Goal: Information Seeking & Learning: Check status

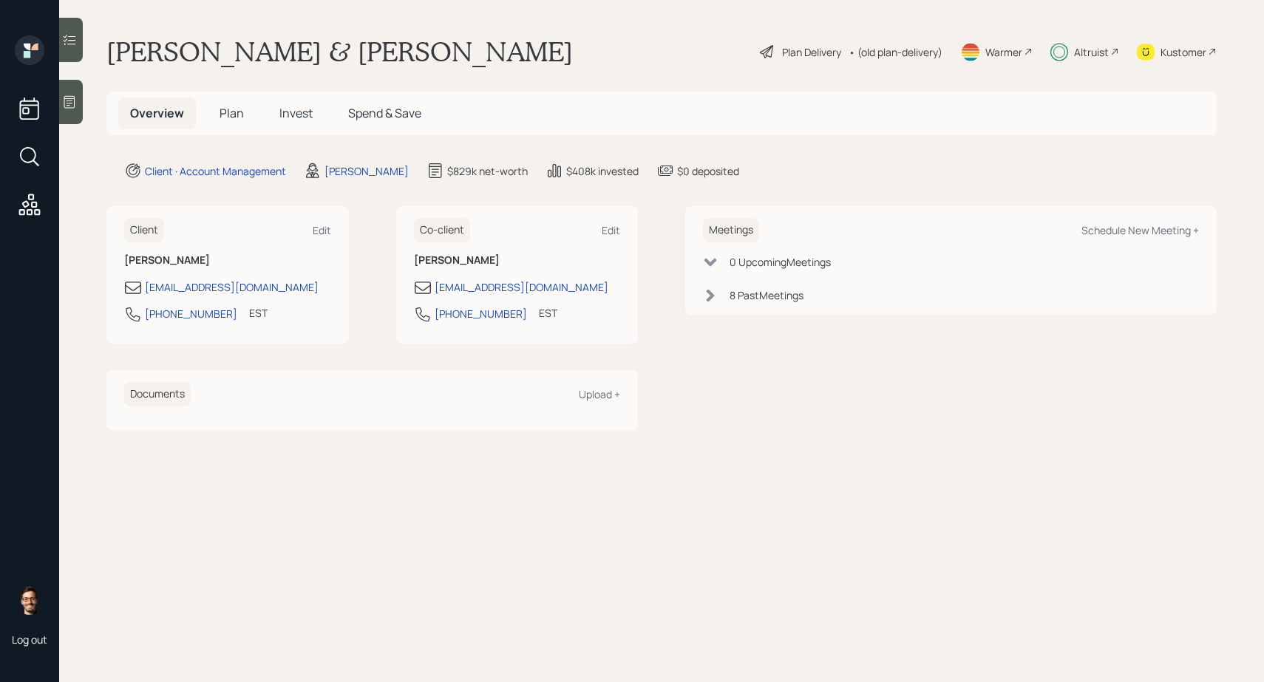
click at [296, 112] on span "Invest" at bounding box center [295, 113] width 33 height 16
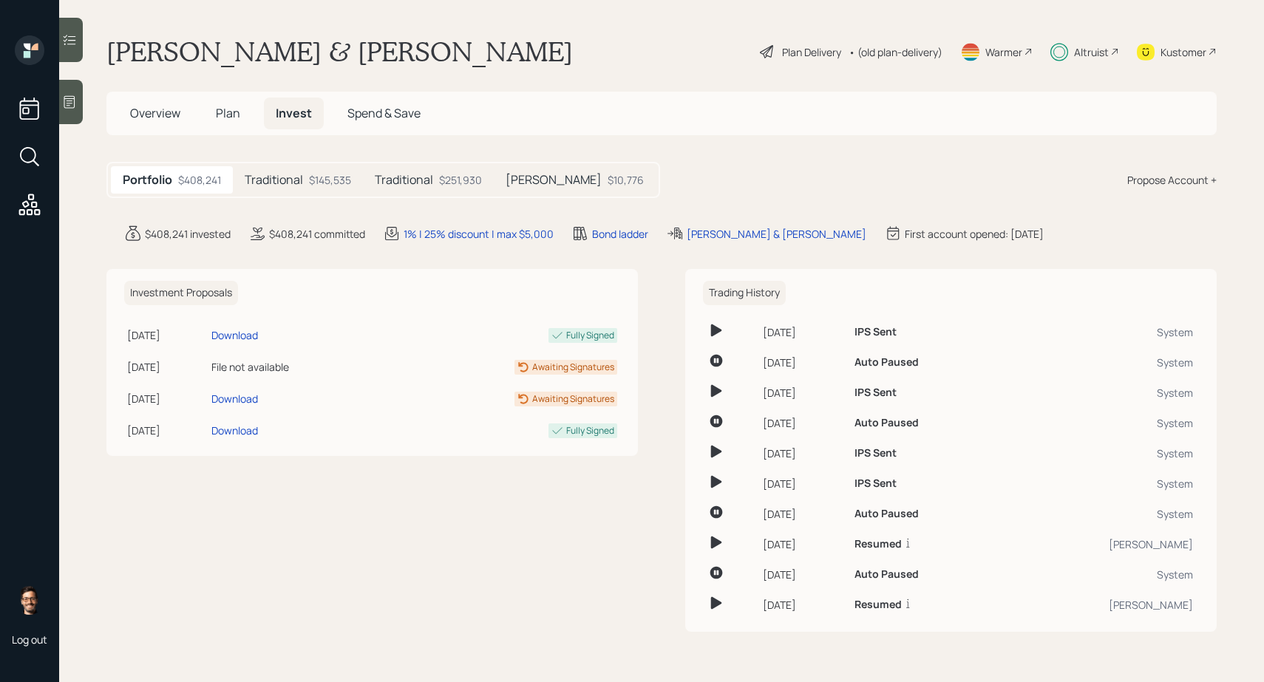
click at [319, 180] on div "$145,535" at bounding box center [330, 180] width 42 height 16
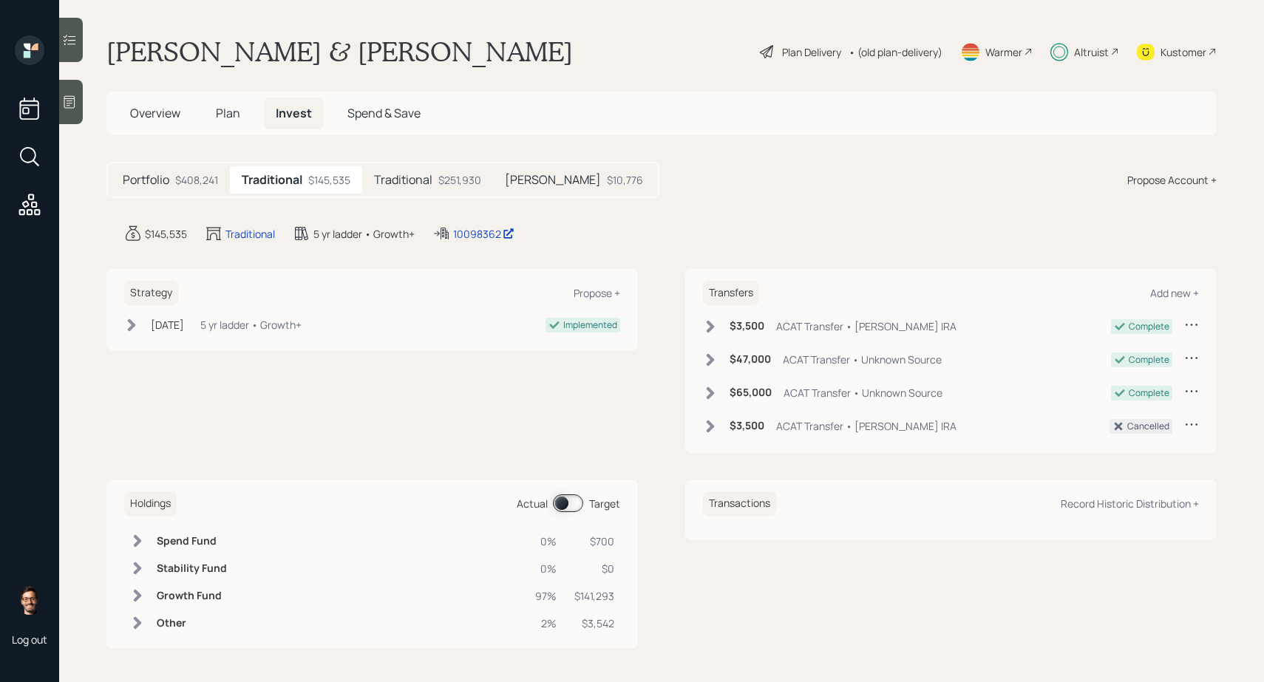
click at [416, 178] on h5 "Traditional" at bounding box center [403, 180] width 58 height 14
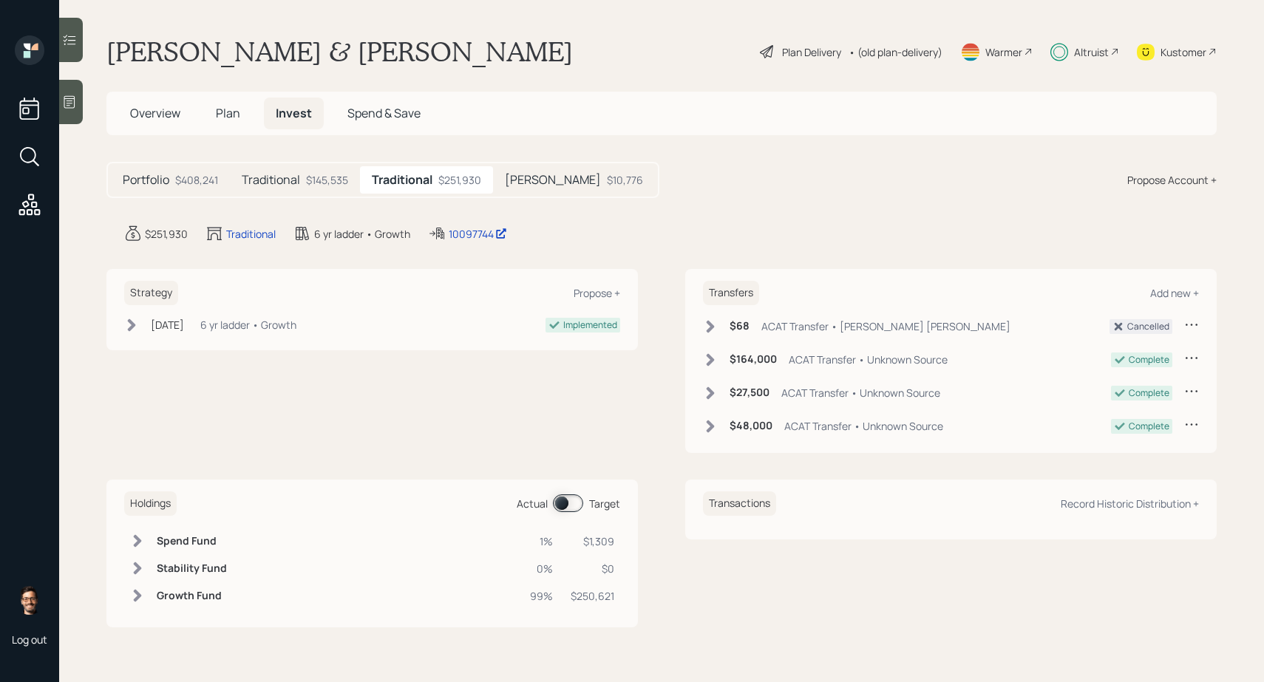
click at [311, 177] on div "$145,535" at bounding box center [327, 180] width 42 height 16
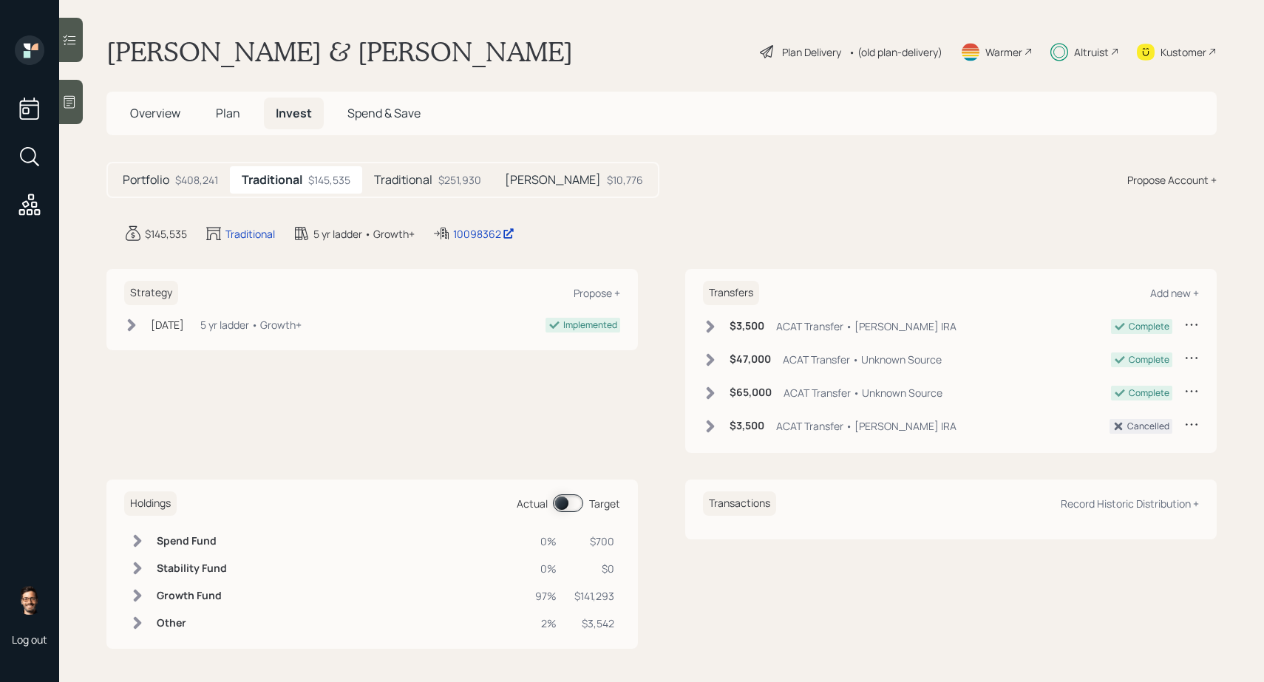
click at [711, 328] on icon at bounding box center [711, 326] width 8 height 13
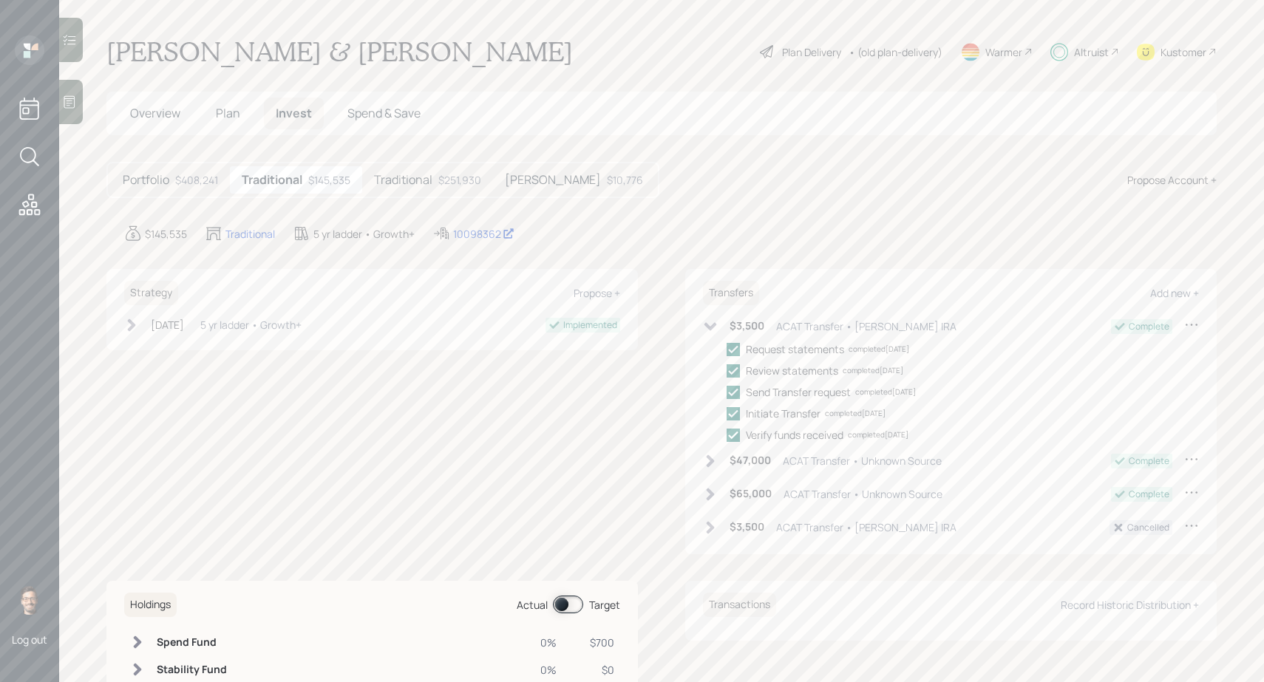
click at [711, 328] on icon at bounding box center [711, 326] width 13 height 8
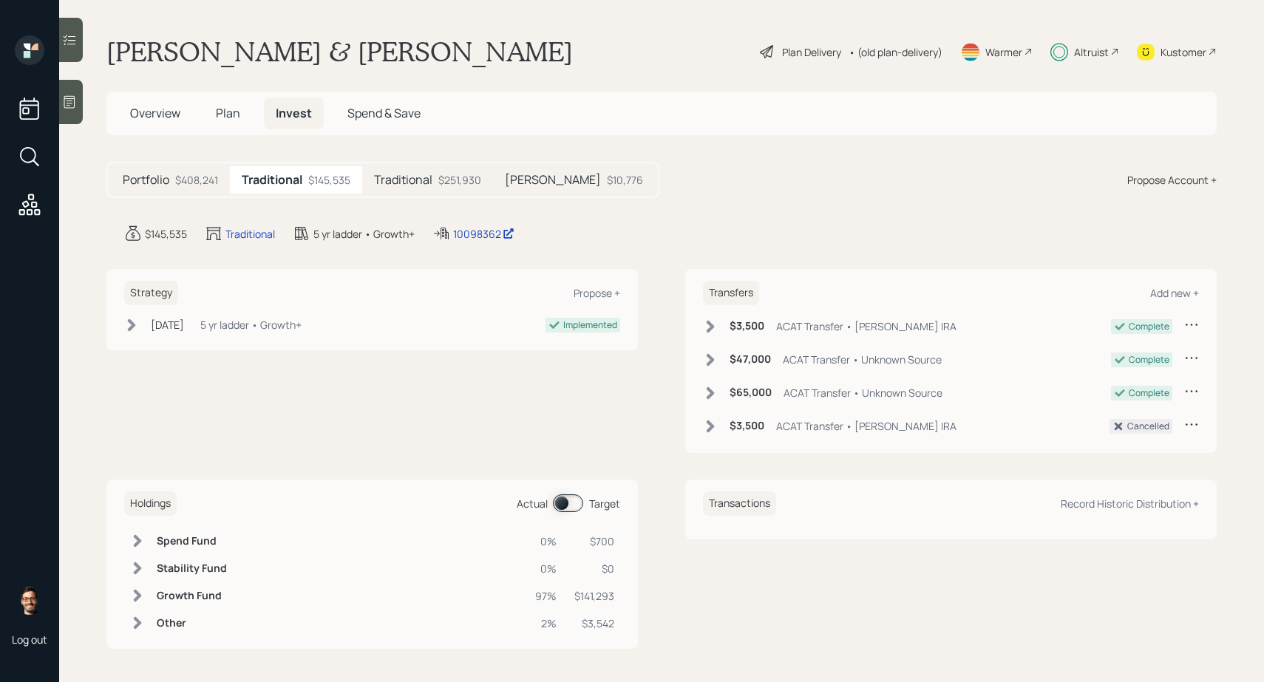
click at [713, 324] on icon at bounding box center [710, 326] width 15 height 15
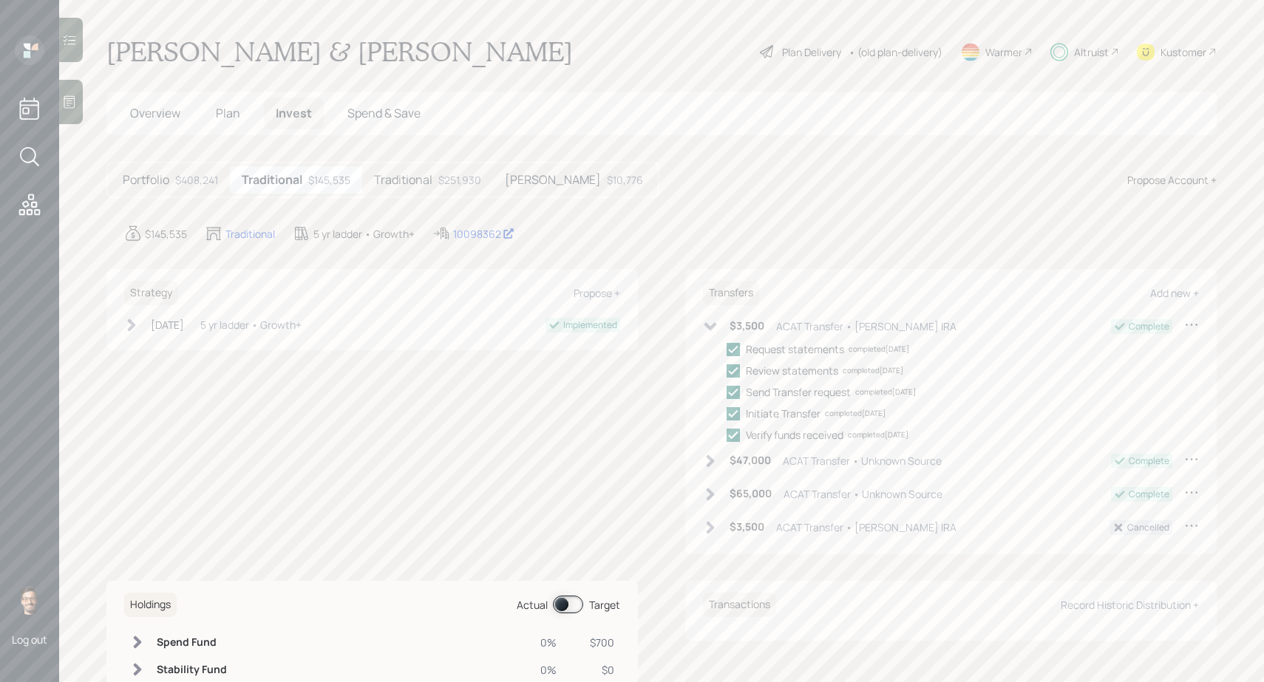
click at [713, 324] on icon at bounding box center [711, 326] width 13 height 8
